Goal: Task Accomplishment & Management: Use online tool/utility

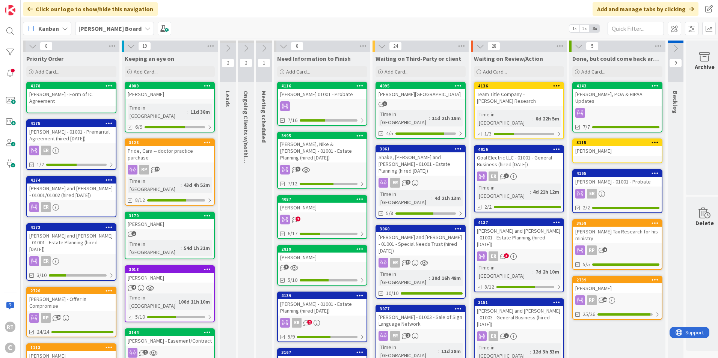
click at [79, 96] on div "[PERSON_NAME] - Form of IC Agreement" at bounding box center [71, 97] width 89 height 17
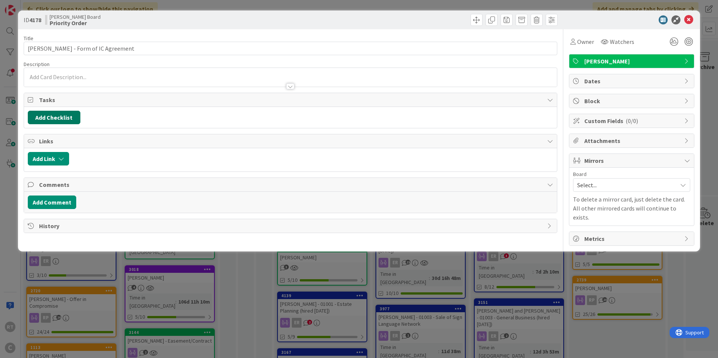
click at [62, 117] on button "Add Checklist" at bounding box center [54, 118] width 53 height 14
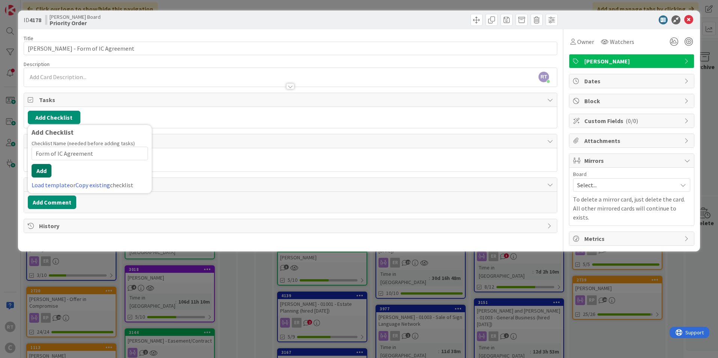
type input "Form of IC Agreement"
click at [47, 167] on button "Add" at bounding box center [42, 171] width 20 height 14
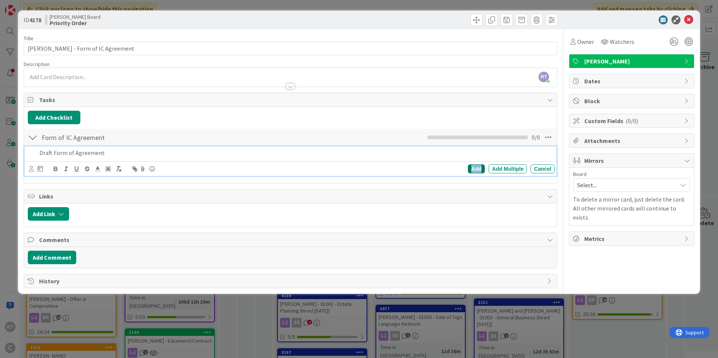
click at [482, 169] on div "Add" at bounding box center [476, 168] width 17 height 9
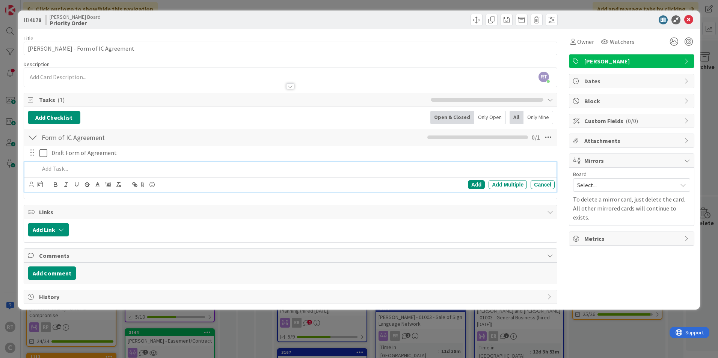
click at [65, 169] on p at bounding box center [295, 168] width 512 height 9
click at [479, 185] on div "Add" at bounding box center [476, 184] width 17 height 9
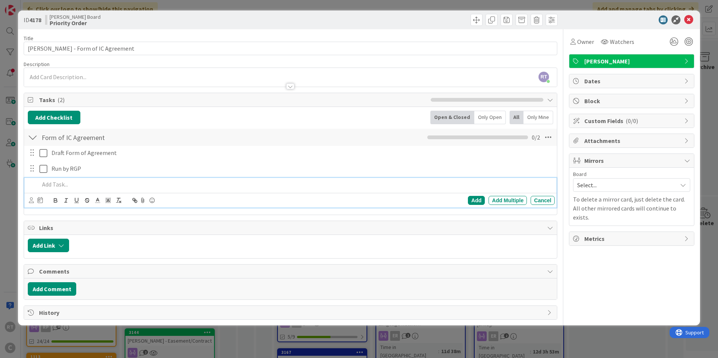
click at [64, 186] on p at bounding box center [295, 184] width 512 height 9
click at [475, 194] on div "Add Add Multiple Cancel" at bounding box center [290, 200] width 532 height 15
click at [477, 200] on div "Add" at bounding box center [476, 200] width 17 height 9
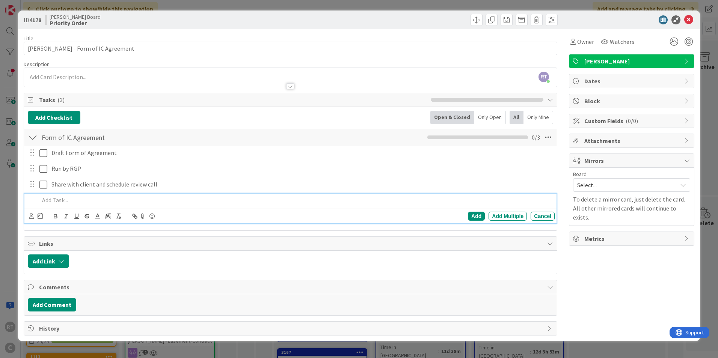
click at [66, 204] on p at bounding box center [295, 200] width 512 height 9
click at [479, 217] on div "Add" at bounding box center [476, 216] width 17 height 9
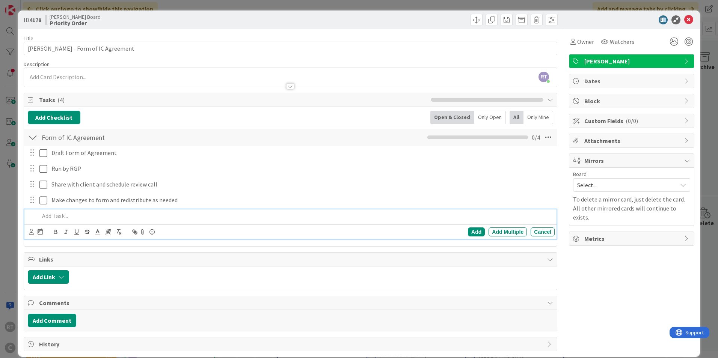
click at [60, 215] on p at bounding box center [295, 216] width 512 height 9
click at [468, 232] on div "Add" at bounding box center [476, 232] width 17 height 9
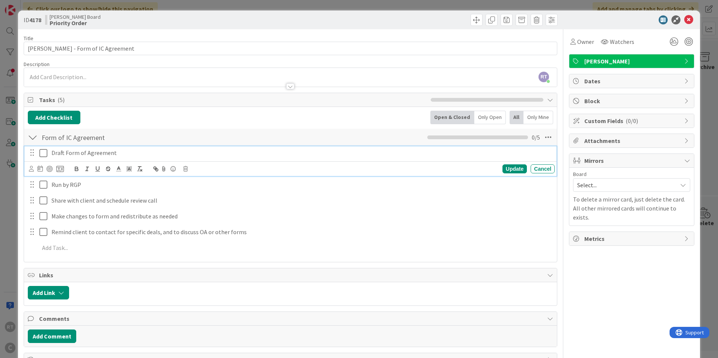
click at [45, 152] on icon at bounding box center [43, 153] width 8 height 9
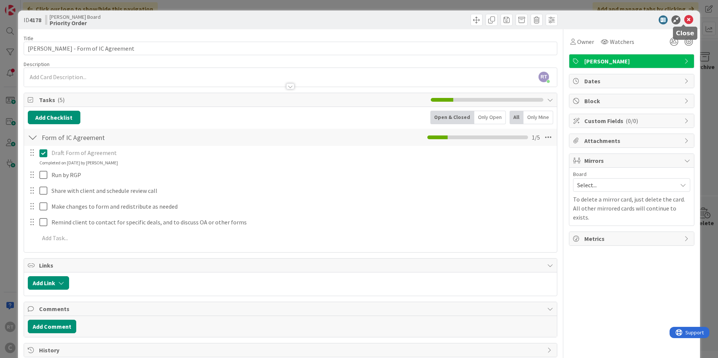
click at [684, 18] on icon at bounding box center [688, 19] width 9 height 9
